Goal: Entertainment & Leisure: Consume media (video, audio)

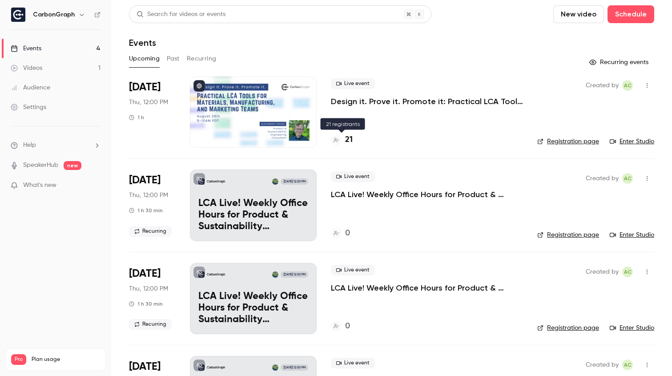
click at [337, 141] on icon at bounding box center [335, 139] width 5 height 5
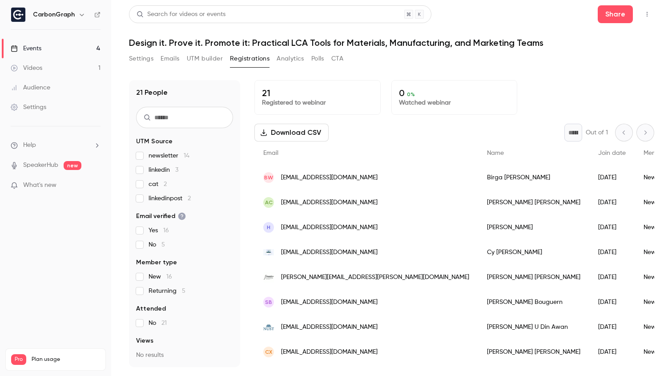
click at [55, 64] on link "Videos 1" at bounding box center [55, 68] width 111 height 20
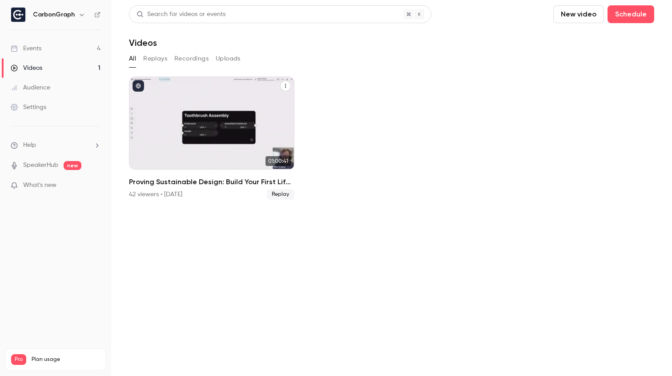
click at [214, 183] on h2 "Proving Sustainable Design: Build Your First Life Cycle Assessment in CarbonGra…" at bounding box center [211, 182] width 165 height 11
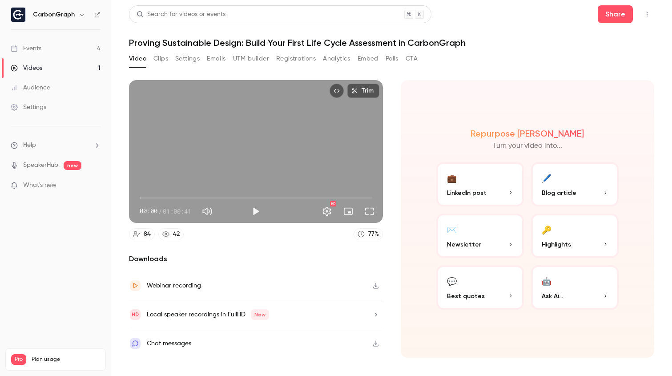
click at [326, 60] on button "Analytics" at bounding box center [337, 59] width 28 height 14
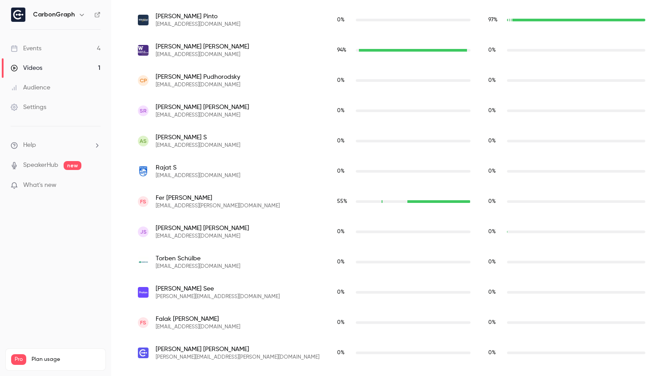
scroll to position [2268, 0]
